Goal: Information Seeking & Learning: Learn about a topic

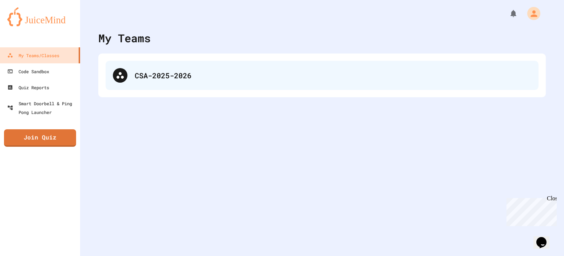
click at [242, 83] on div "CSA-2025-2026" at bounding box center [322, 75] width 433 height 29
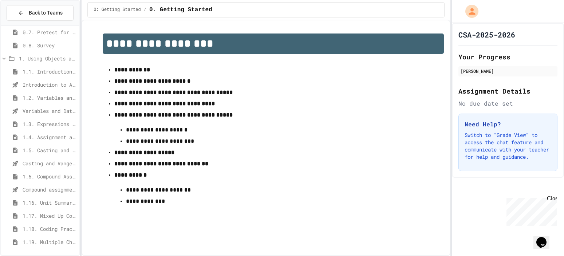
scroll to position [110, 0]
click at [44, 242] on span "1.19. Multiple Choice Exercises for Unit 1a (1.1-1.6)" at bounding box center [50, 242] width 54 height 8
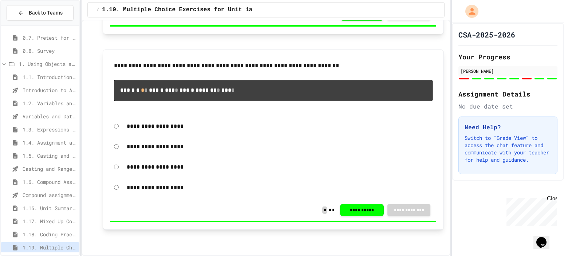
scroll to position [1444, 0]
click at [33, 236] on span "1.18. Coding Practice 1a (1.1-1.6)" at bounding box center [50, 234] width 54 height 8
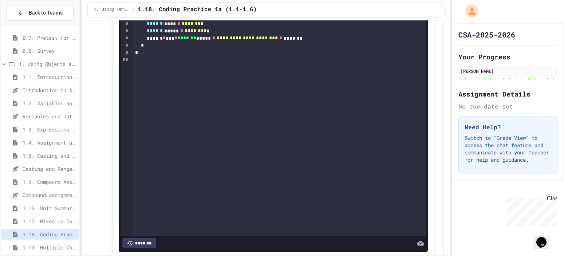
scroll to position [546, 0]
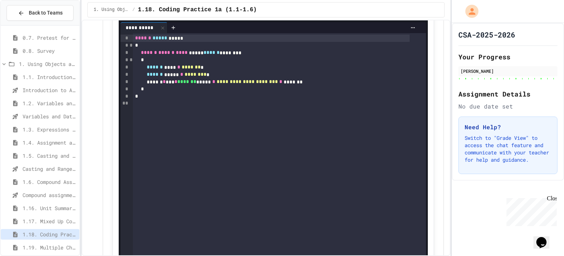
click at [45, 220] on span "1.17. Mixed Up Code Practice 1.1-1.6" at bounding box center [50, 221] width 54 height 8
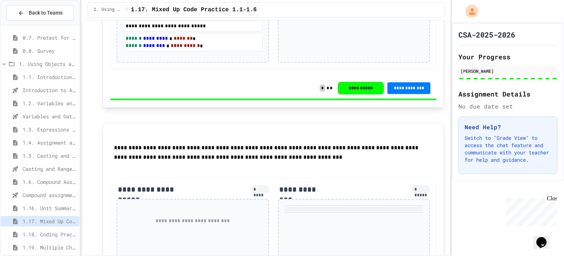
scroll to position [207, 0]
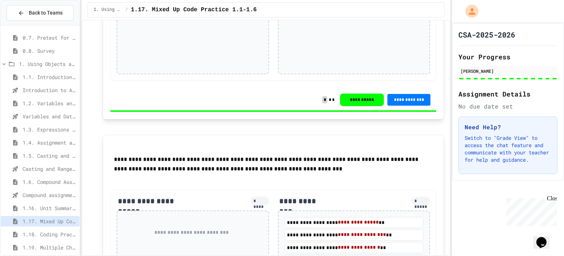
click at [39, 184] on span "1.6. Compound Assignment Operators" at bounding box center [50, 182] width 54 height 8
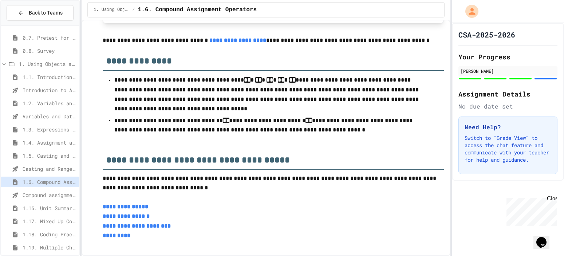
scroll to position [1811, 0]
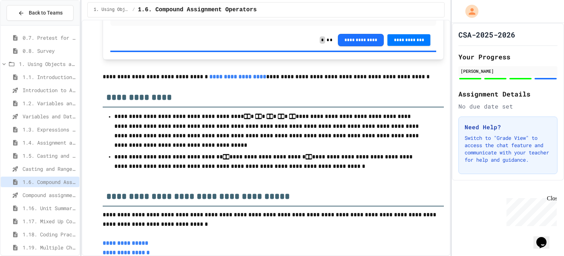
click at [32, 159] on span "1.5. Casting and Ranges of Values" at bounding box center [50, 156] width 54 height 8
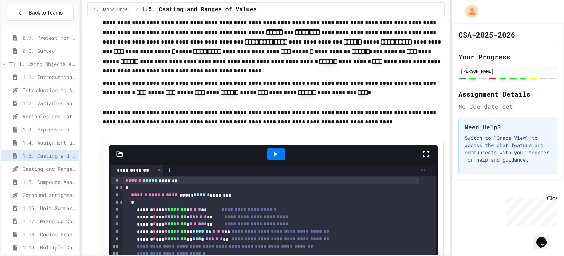
scroll to position [291, 0]
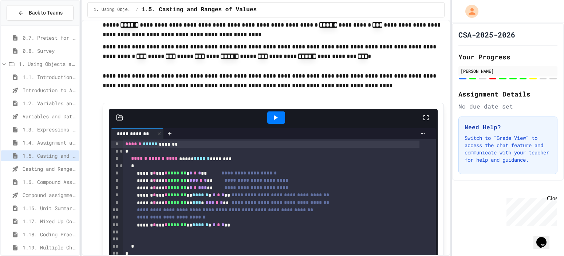
click at [271, 114] on icon at bounding box center [275, 117] width 9 height 9
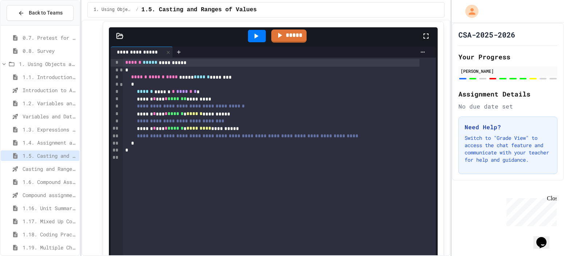
scroll to position [2110, 0]
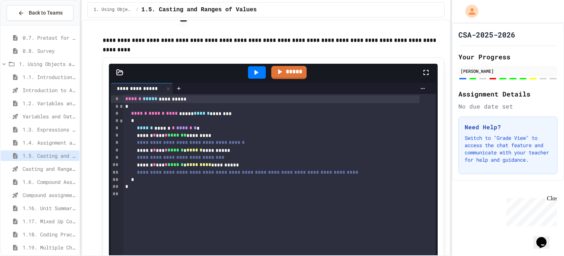
click at [255, 77] on icon at bounding box center [255, 72] width 9 height 9
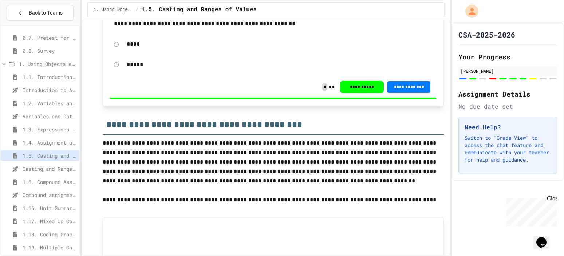
scroll to position [2692, 0]
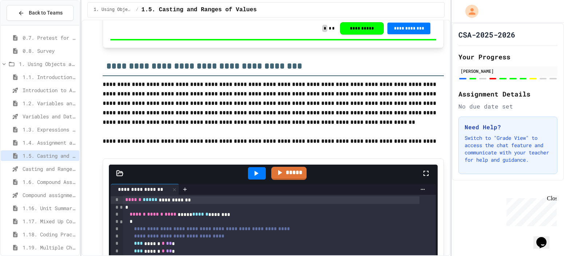
click at [381, 109] on p "**********" at bounding box center [273, 103] width 341 height 47
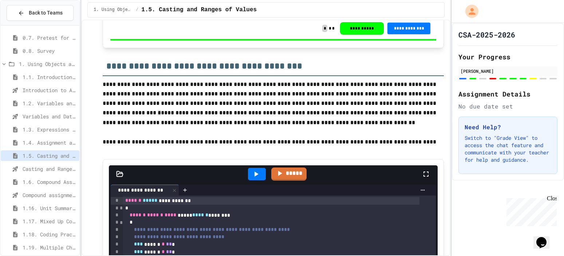
drag, startPoint x: 383, startPoint y: 110, endPoint x: 389, endPoint y: 112, distance: 6.2
click at [389, 112] on p "**********" at bounding box center [273, 104] width 341 height 48
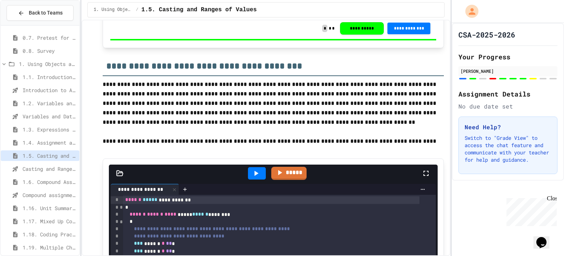
click at [395, 113] on p "**********" at bounding box center [273, 103] width 341 height 47
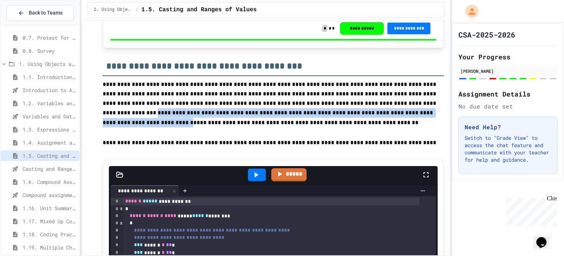
drag, startPoint x: 382, startPoint y: 110, endPoint x: 377, endPoint y: 123, distance: 14.3
click at [377, 123] on p "**********" at bounding box center [273, 104] width 341 height 49
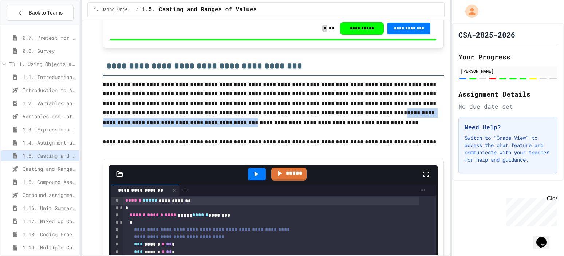
drag, startPoint x: 430, startPoint y: 120, endPoint x: 272, endPoint y: 124, distance: 157.6
click at [272, 124] on p "**********" at bounding box center [273, 104] width 341 height 48
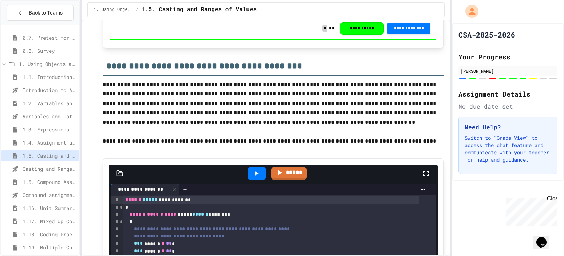
click at [205, 108] on p "**********" at bounding box center [273, 103] width 341 height 47
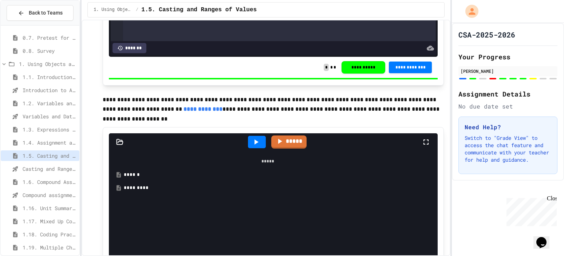
scroll to position [3129, 0]
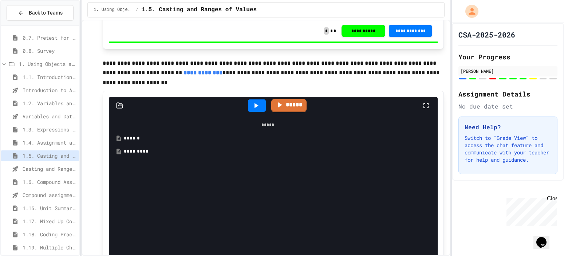
click at [133, 153] on div "*********" at bounding box center [272, 151] width 321 height 13
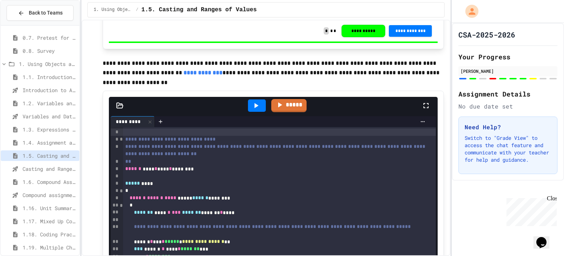
scroll to position [3165, 0]
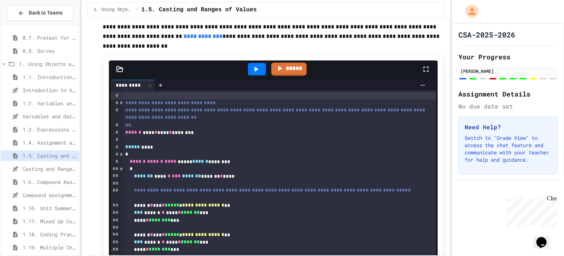
click at [248, 72] on div at bounding box center [257, 69] width 18 height 12
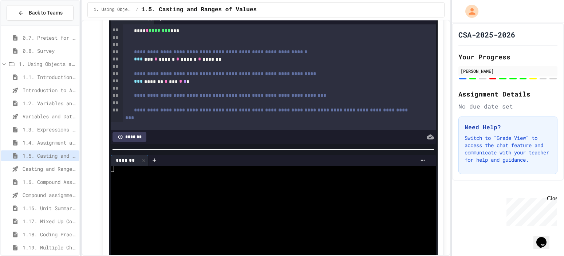
scroll to position [3238, 0]
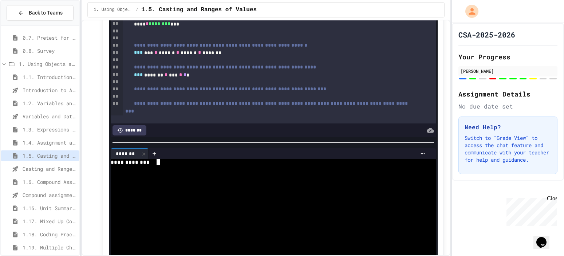
click at [192, 164] on div "**********" at bounding box center [265, 162] width 308 height 6
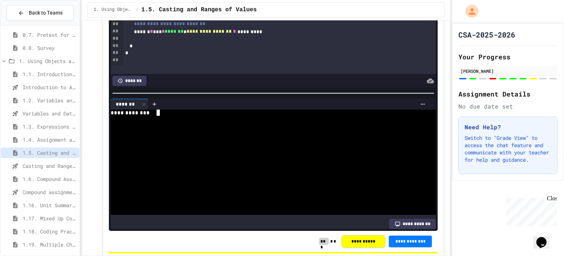
scroll to position [110, 0]
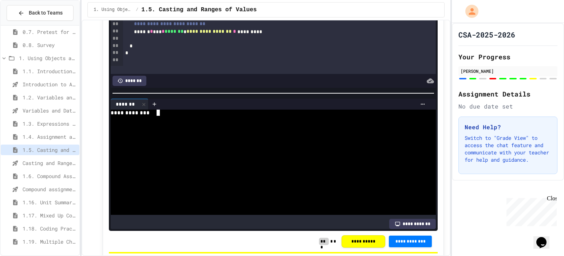
click at [41, 200] on span "1.16. Unit Summary 1a (1.1-1.6)" at bounding box center [50, 202] width 54 height 8
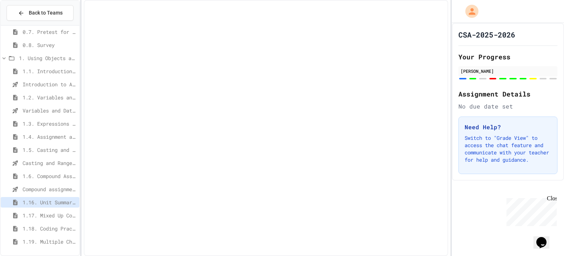
scroll to position [104, 0]
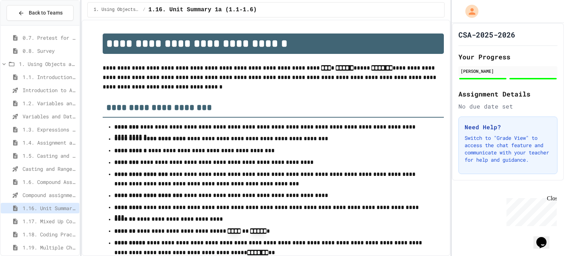
click at [47, 220] on span "1.17. Mixed Up Code Practice 1.1-1.6" at bounding box center [50, 221] width 54 height 8
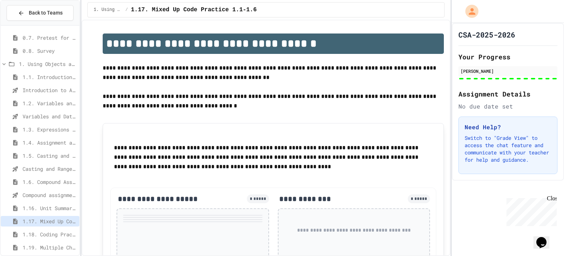
click at [45, 140] on span "1.4. Assignment and Input" at bounding box center [50, 143] width 54 height 8
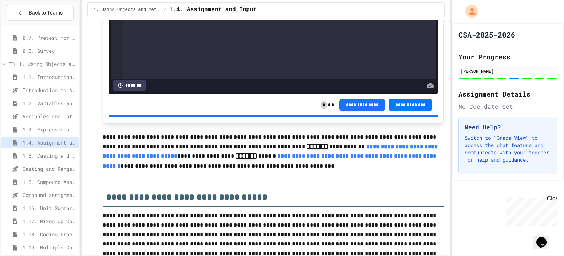
scroll to position [2610, 0]
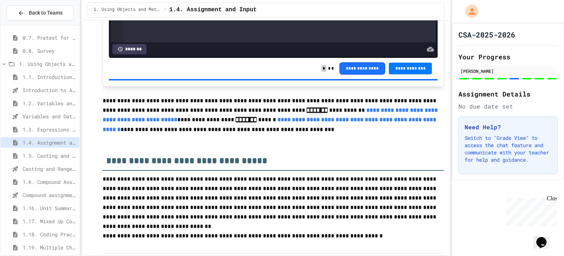
click at [439, 220] on div "**********" at bounding box center [265, 138] width 369 height 236
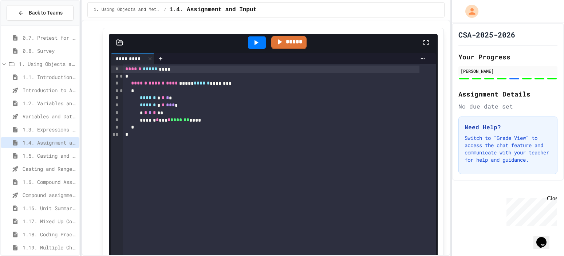
scroll to position [1336, 0]
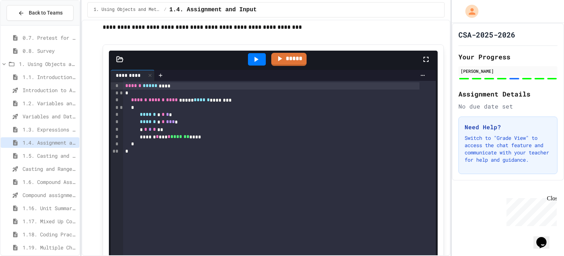
click at [551, 197] on div "Close" at bounding box center [550, 199] width 9 height 9
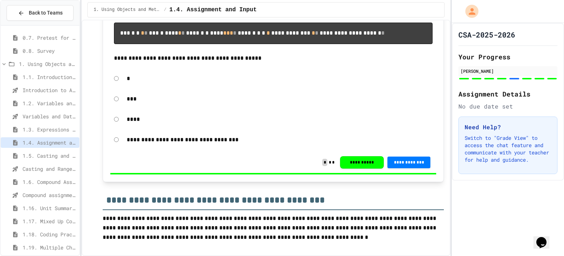
scroll to position [3810, 0]
click at [31, 235] on span "1.18. Coding Practice 1a (1.1-1.6)" at bounding box center [50, 234] width 54 height 8
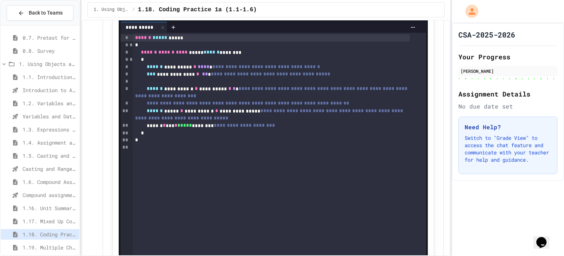
scroll to position [5506, 0]
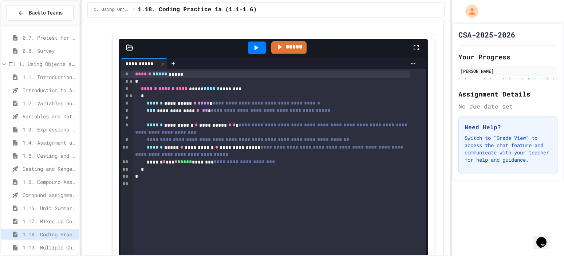
click at [36, 243] on div "1.19. Multiple Choice Exercises for Unit 1a (1.1-1.6)" at bounding box center [40, 247] width 79 height 11
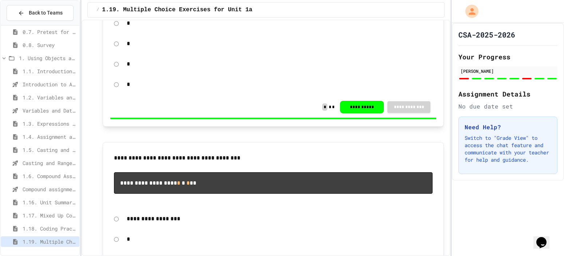
scroll to position [327, 0]
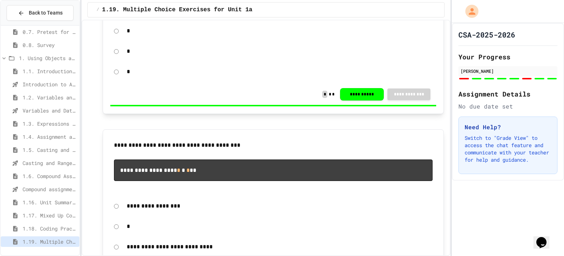
click at [52, 183] on div "1.6. Compound Assignment Operators" at bounding box center [40, 177] width 79 height 13
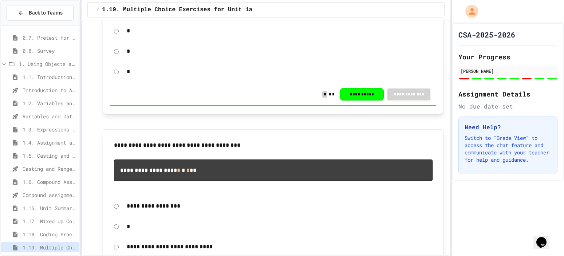
click at [51, 126] on span "1.3. Expressions and Output [New]" at bounding box center [50, 130] width 54 height 8
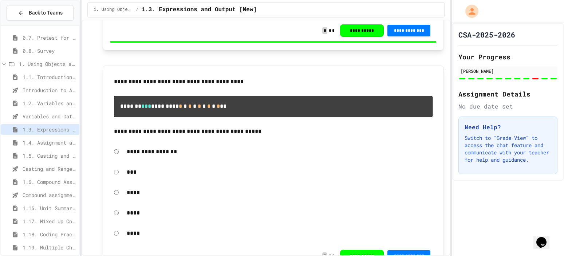
scroll to position [4677, 0]
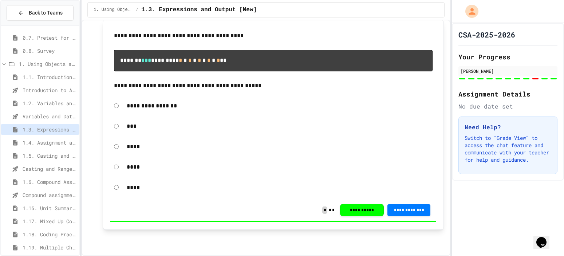
click at [59, 144] on span "1.4. Assignment and Input" at bounding box center [50, 143] width 54 height 8
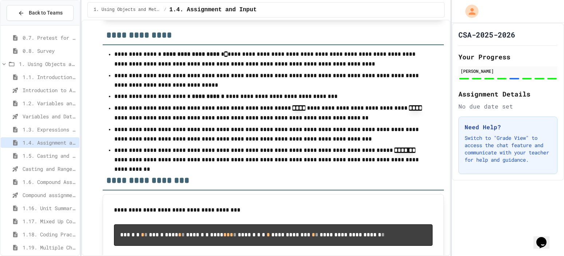
scroll to position [3555, 0]
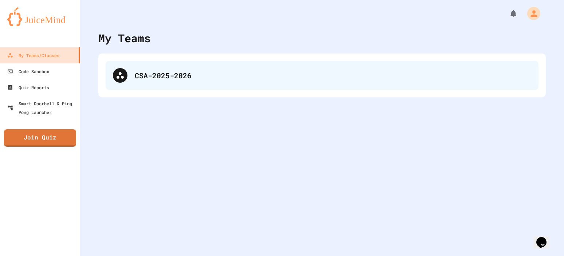
click at [133, 84] on div "CSA-2025-2026" at bounding box center [322, 75] width 433 height 29
